Goal: Task Accomplishment & Management: Manage account settings

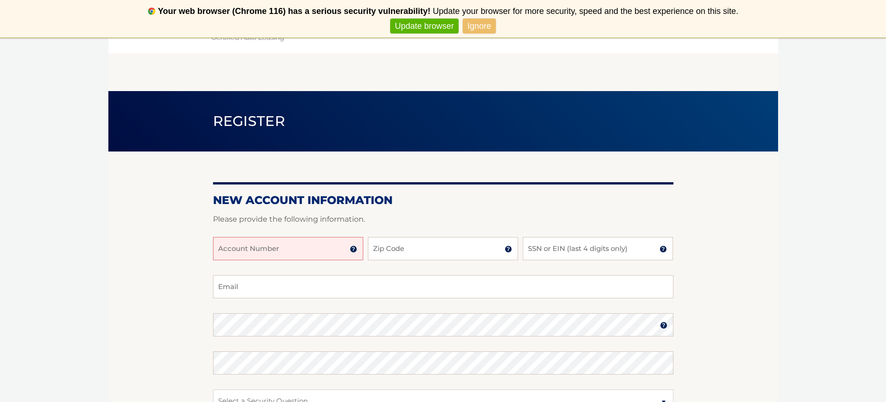
click at [274, 254] on input "Account Number" at bounding box center [288, 248] width 150 height 23
type input "44455991270"
click at [433, 252] on input "Zip Code" at bounding box center [443, 248] width 150 height 23
type input "14043"
type input "jscibet@aol.com"
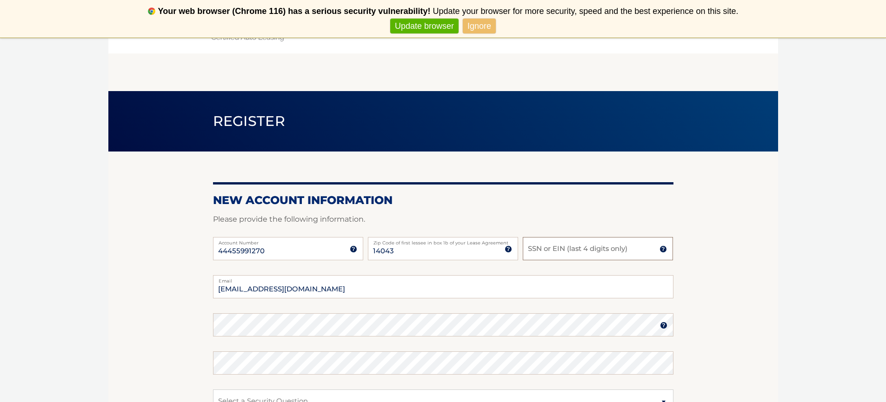
click at [557, 250] on input "SSN or EIN (last 4 digits only)" at bounding box center [598, 248] width 150 height 23
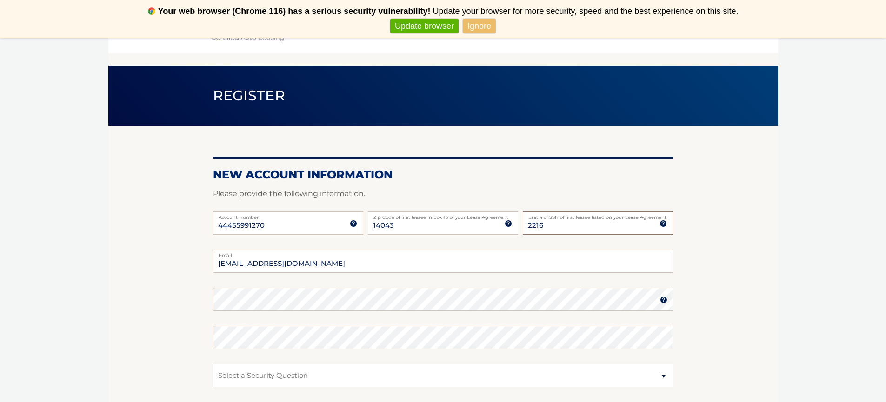
scroll to position [27, 0]
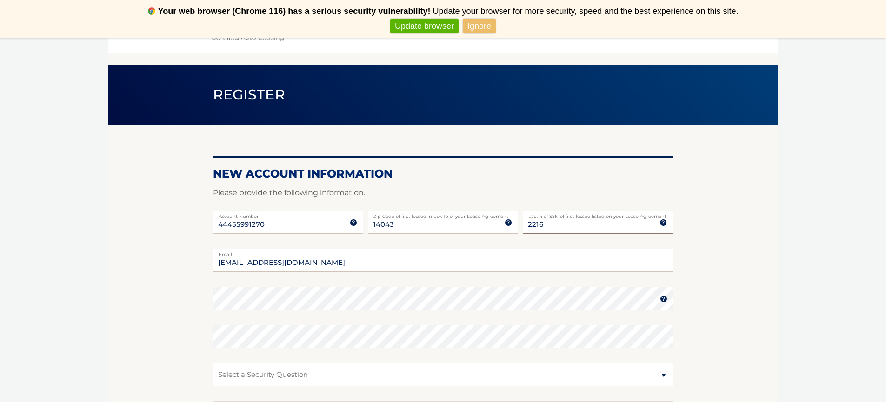
type input "2216"
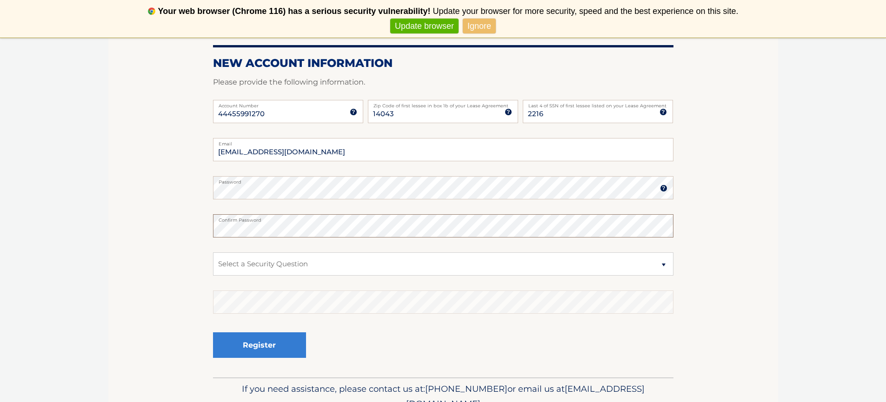
scroll to position [145, 0]
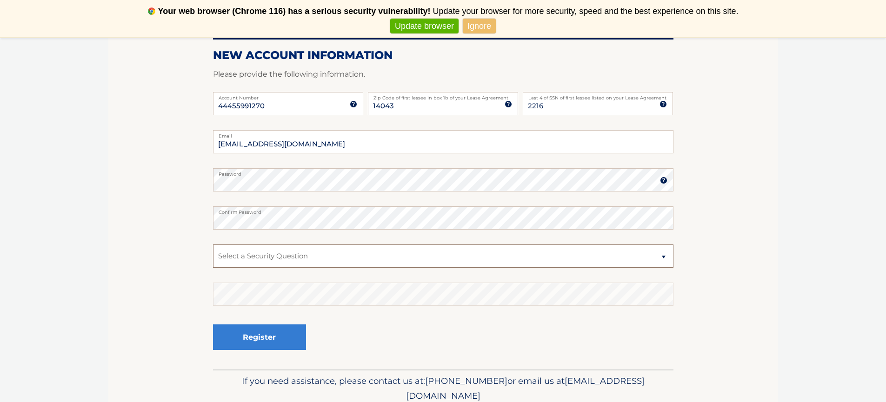
click at [269, 262] on select "Select a Security Question What was the name of your elementary school? What is…" at bounding box center [443, 256] width 461 height 23
select select "3"
click at [254, 261] on select "Select a Security Question What was the name of your elementary school? What is…" at bounding box center [443, 256] width 461 height 23
click at [254, 255] on select "Select a Security Question What was the name of your elementary school? What is…" at bounding box center [443, 256] width 461 height 23
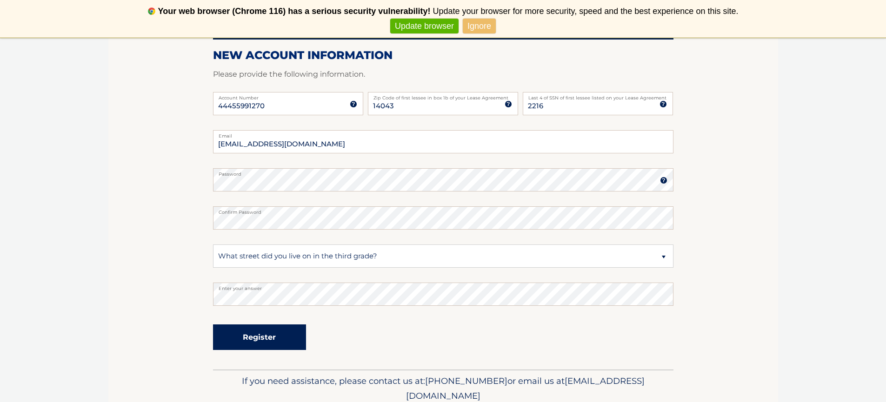
click at [247, 341] on button "Register" at bounding box center [259, 338] width 93 height 26
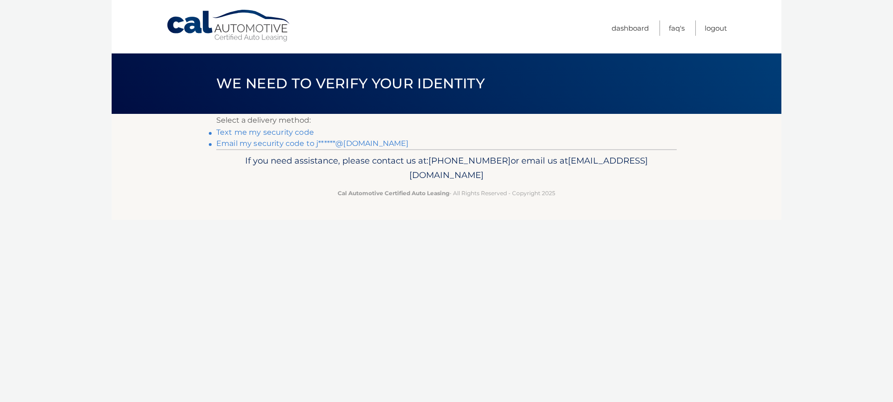
click at [282, 136] on link "Text me my security code" at bounding box center [265, 132] width 98 height 9
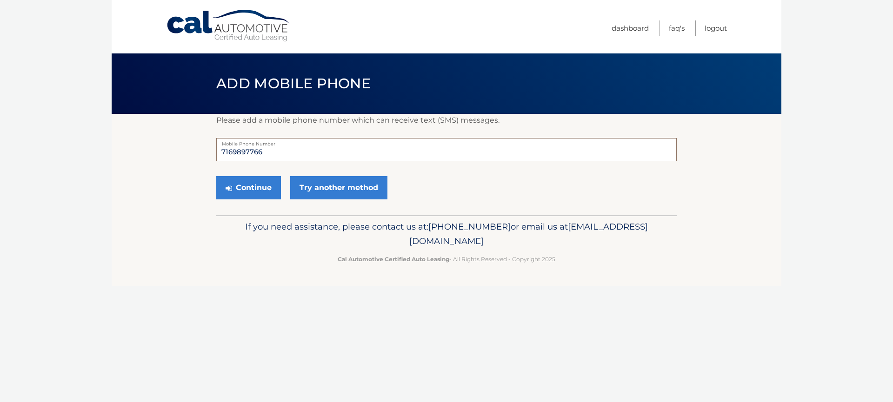
click at [273, 153] on input "7169897766" at bounding box center [446, 149] width 461 height 23
type input "7164796864"
click at [237, 190] on button "Continue" at bounding box center [248, 187] width 65 height 23
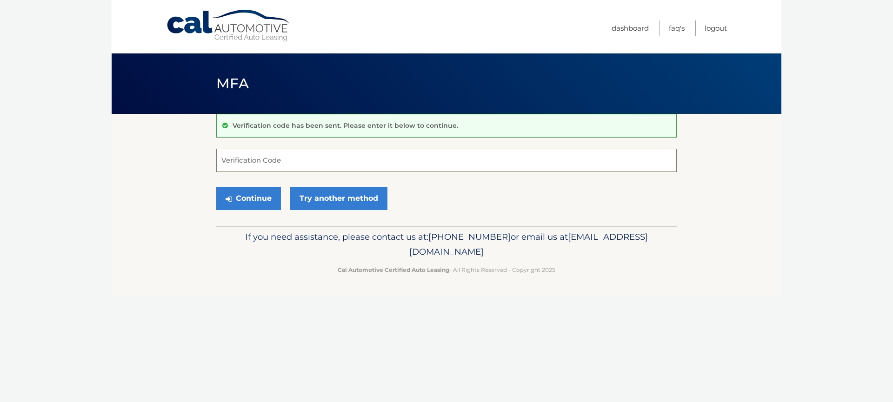
click at [258, 156] on input "Verification Code" at bounding box center [446, 160] width 461 height 23
type input "024337"
click at [239, 202] on button "Continue" at bounding box center [248, 198] width 65 height 23
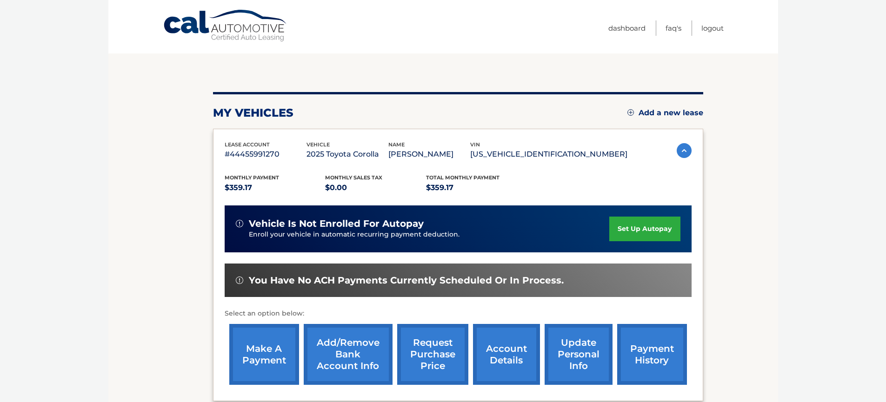
scroll to position [65, 0]
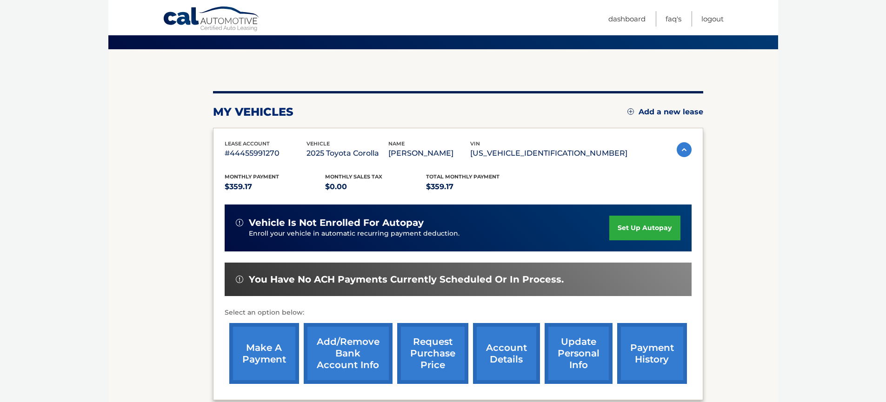
click at [339, 350] on link "Add/Remove bank account info" at bounding box center [348, 353] width 89 height 61
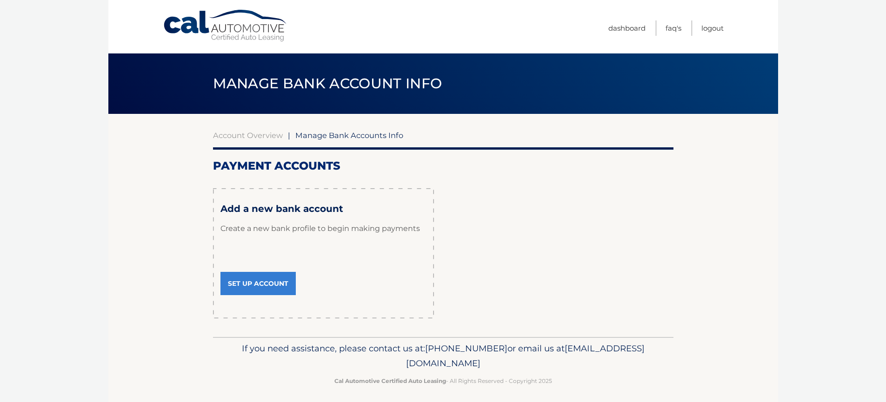
click at [267, 287] on link "Set Up Account" at bounding box center [257, 283] width 75 height 23
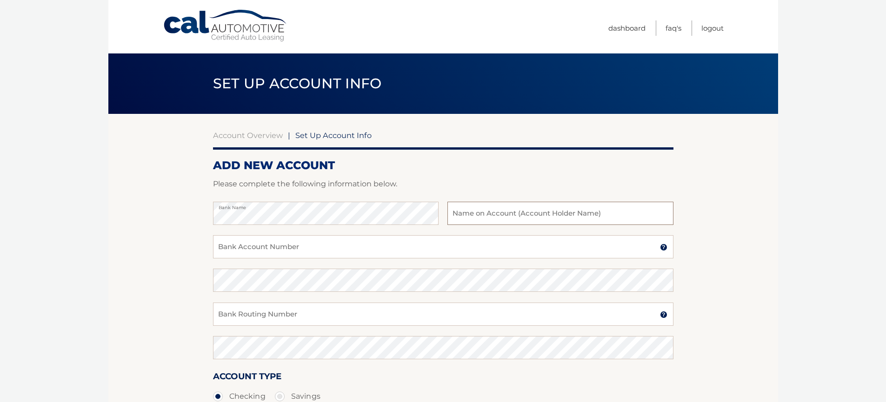
click at [500, 217] on input "text" at bounding box center [561, 213] width 226 height 23
type input "[PERSON_NAME]"
click at [501, 248] on input "Bank Account Number" at bounding box center [443, 246] width 461 height 23
type input "121600000238854"
click at [269, 321] on input "Bank Routing Number" at bounding box center [443, 314] width 461 height 23
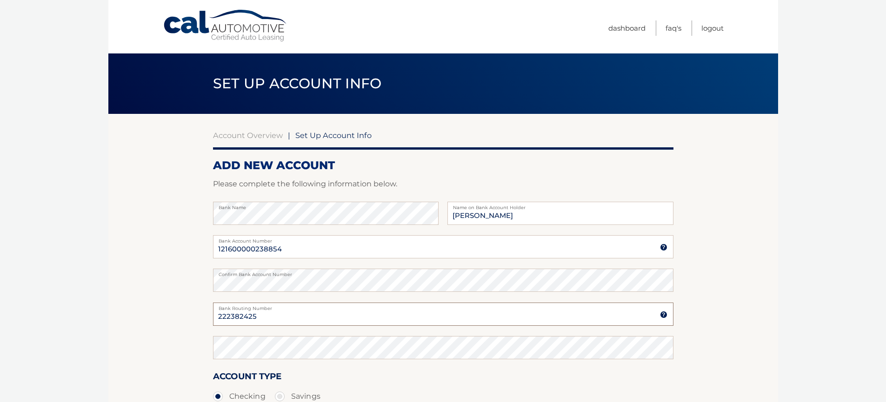
type input "222382425"
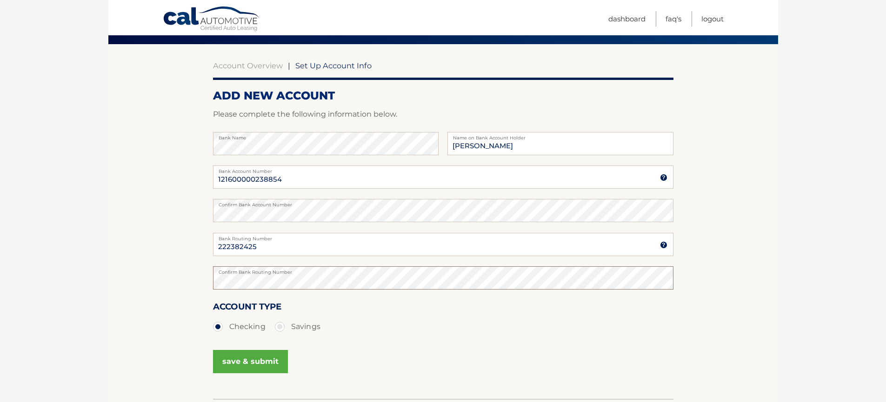
scroll to position [72, 0]
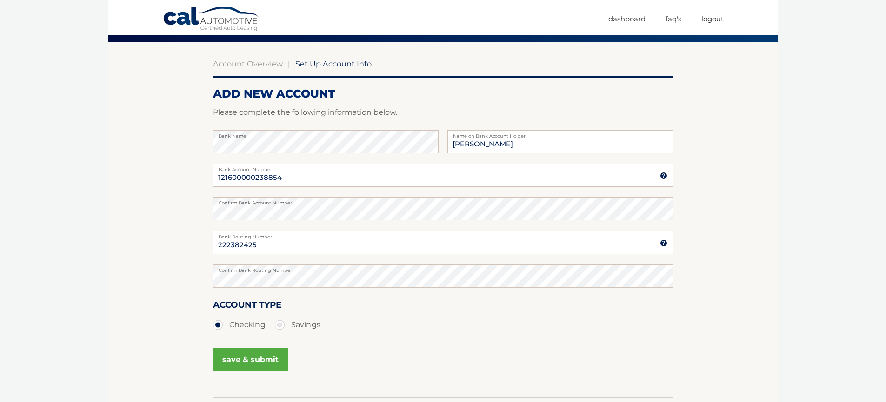
click at [253, 363] on button "save & submit" at bounding box center [250, 359] width 75 height 23
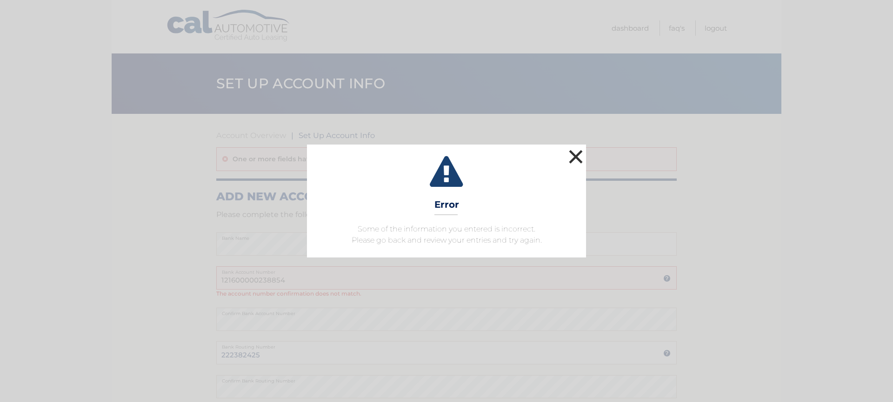
click at [574, 153] on button "×" at bounding box center [576, 156] width 19 height 19
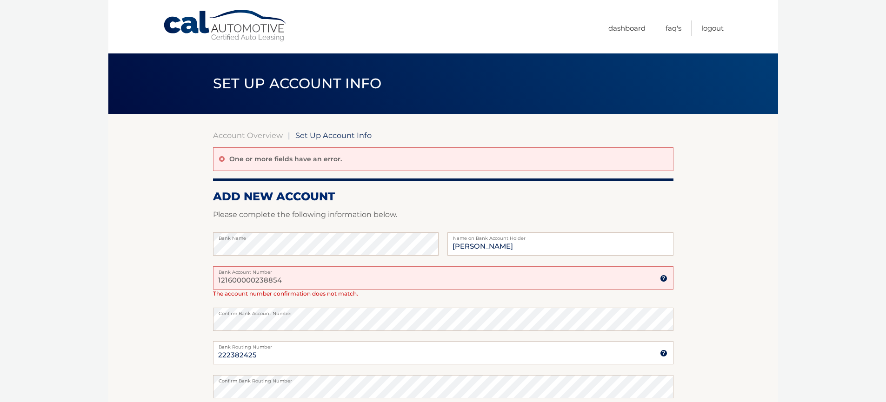
click at [309, 281] on input "121600000238854" at bounding box center [443, 278] width 461 height 23
type input "1"
type input "12160000023885"
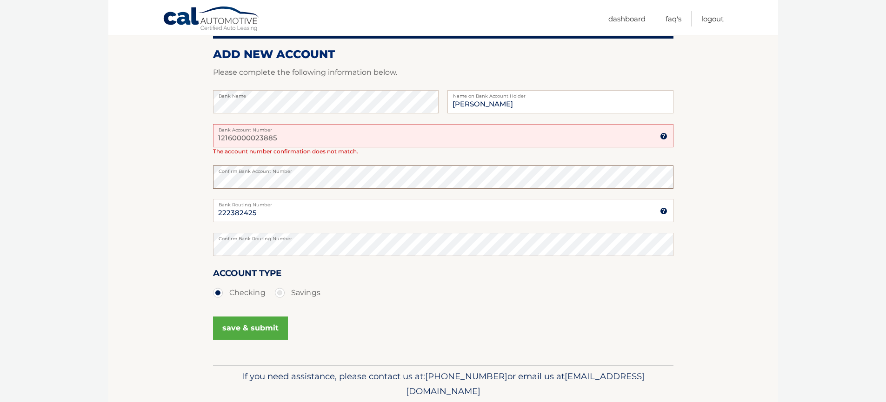
scroll to position [147, 0]
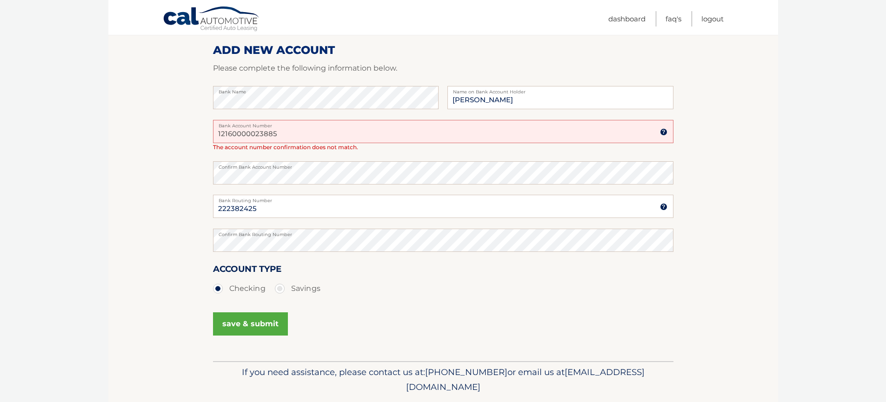
click at [249, 328] on button "save & submit" at bounding box center [250, 324] width 75 height 23
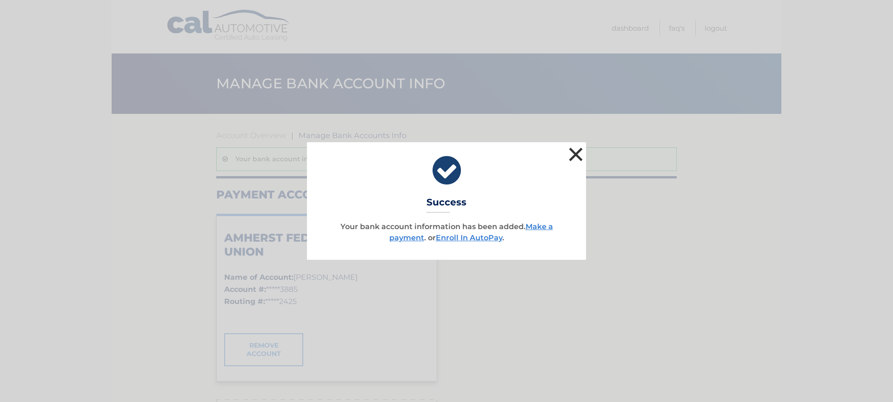
click at [571, 154] on button "×" at bounding box center [576, 154] width 19 height 19
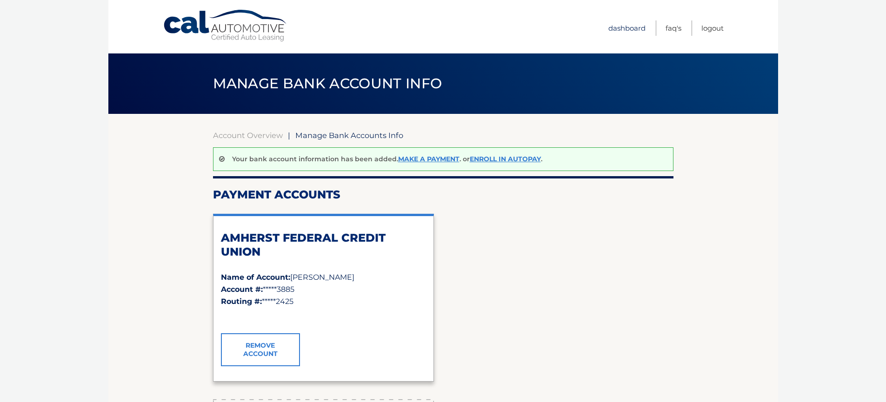
click at [621, 30] on link "Dashboard" at bounding box center [626, 27] width 37 height 15
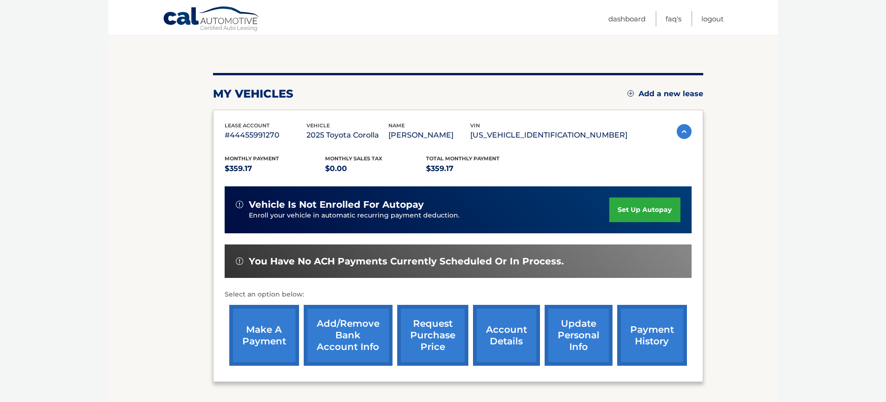
scroll to position [85, 0]
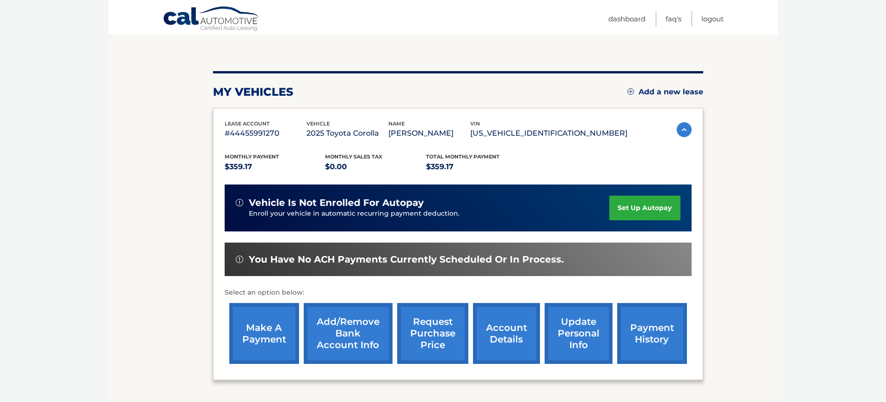
click at [270, 332] on link "make a payment" at bounding box center [264, 333] width 70 height 61
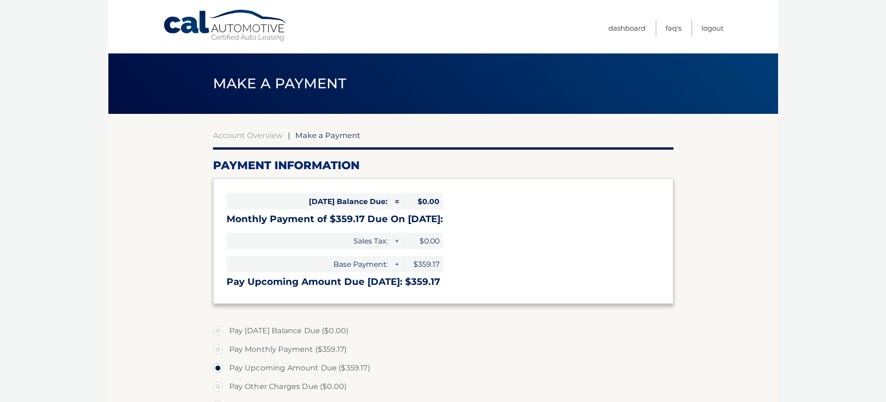
select select "ZGI1NWU4MTUtZWExNC00ZjYwLWJhNmYtOTVjNjg1ZTE2MDRm"
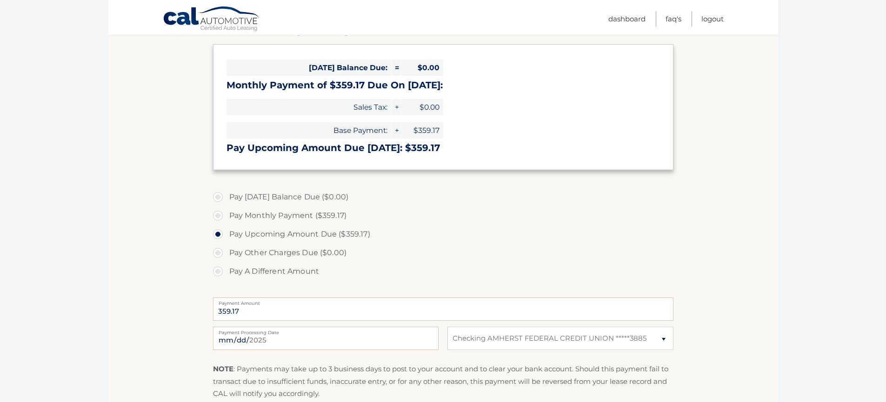
scroll to position [91, 0]
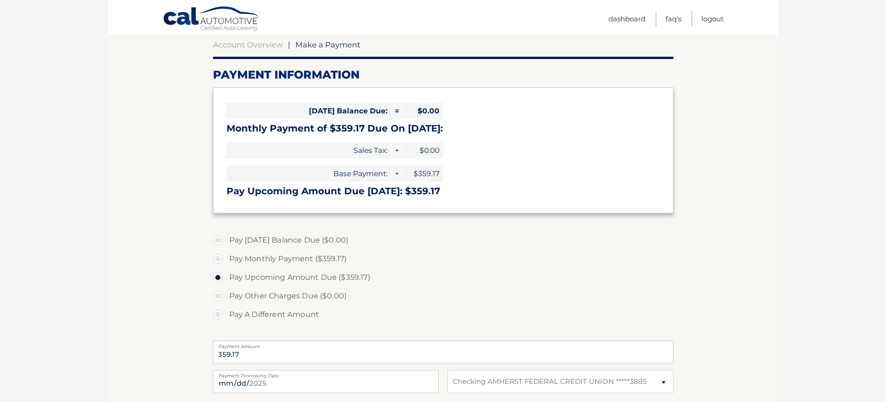
click at [410, 132] on h3 "Monthly Payment of $359.17 Due On [DATE]:" at bounding box center [444, 129] width 434 height 12
click at [416, 190] on h3 "Pay Upcoming Amount Due [DATE]: $359.17" at bounding box center [444, 192] width 434 height 12
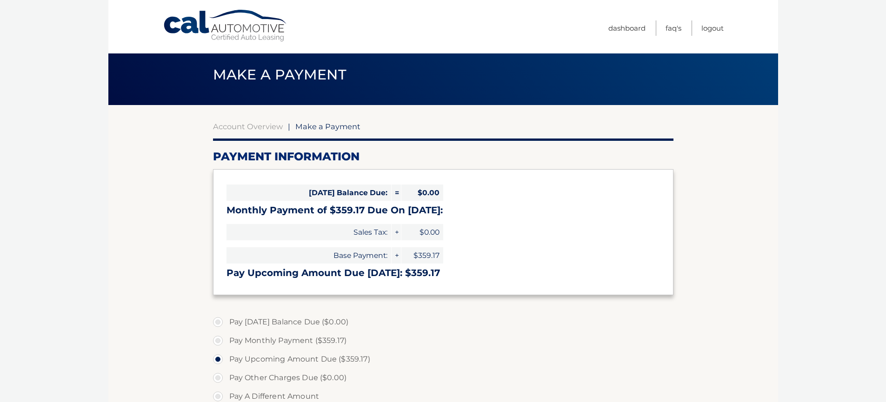
scroll to position [0, 0]
